Goal: Transaction & Acquisition: Purchase product/service

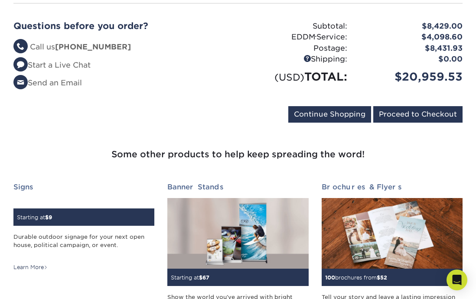
scroll to position [1848, 0]
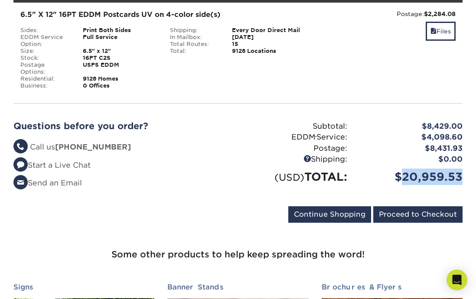
drag, startPoint x: 403, startPoint y: 170, endPoint x: 478, endPoint y: 170, distance: 75.0
copy div "20,959.53"
click at [426, 211] on input "Proceed to Checkout" at bounding box center [417, 214] width 89 height 16
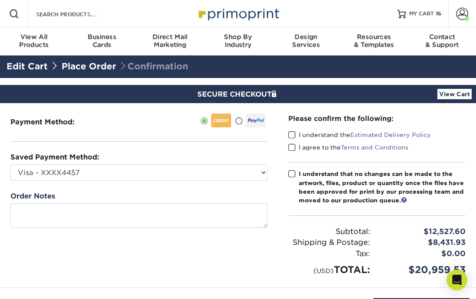
click at [292, 133] on span at bounding box center [291, 135] width 7 height 8
click at [0, 0] on input "I understand the Estimated Delivery Policy" at bounding box center [0, 0] width 0 height 0
click at [292, 145] on span at bounding box center [291, 147] width 7 height 8
click at [0, 0] on input "I agree to the Terms and Conditions" at bounding box center [0, 0] width 0 height 0
click at [292, 173] on span at bounding box center [291, 174] width 7 height 8
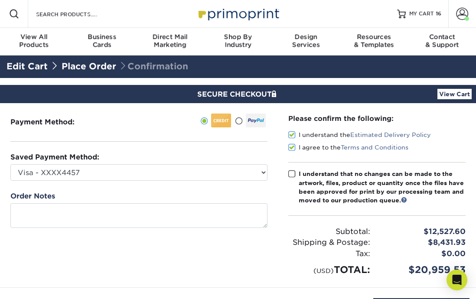
click at [0, 0] on input "I understand that no changes can be made to the artwork, files, product or quan…" at bounding box center [0, 0] width 0 height 0
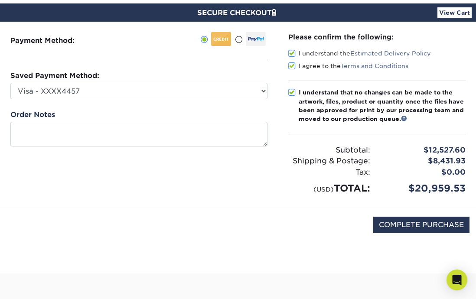
scroll to position [86, 0]
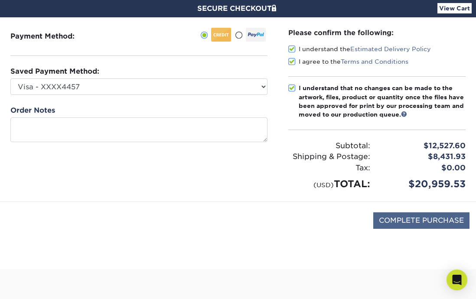
click at [417, 218] on input "COMPLETE PURCHASE" at bounding box center [421, 220] width 96 height 16
type input "PROCESSING, PLEASE WAIT..."
